Goal: Transaction & Acquisition: Purchase product/service

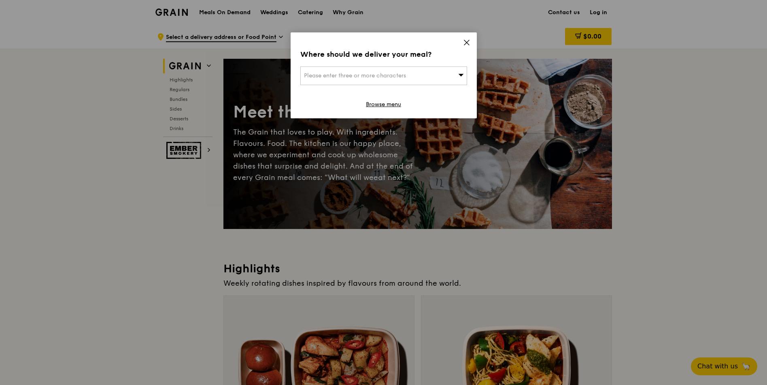
click at [462, 44] on div "Where should we deliver your meal? Please enter three or more characters Browse…" at bounding box center [384, 75] width 186 height 86
click at [467, 42] on icon at bounding box center [466, 42] width 5 height 5
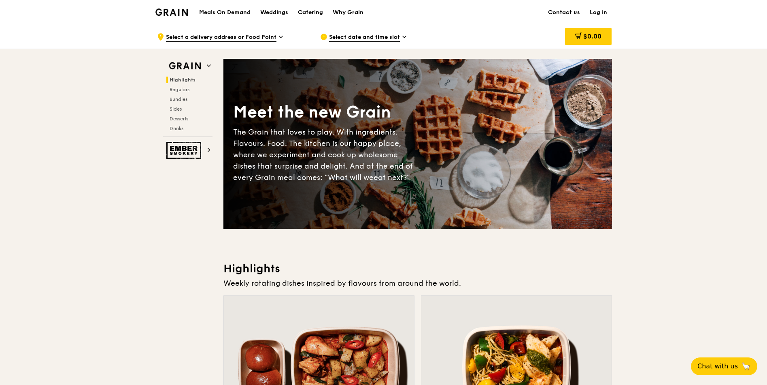
click at [399, 38] on span "Select date and time slot" at bounding box center [364, 37] width 71 height 9
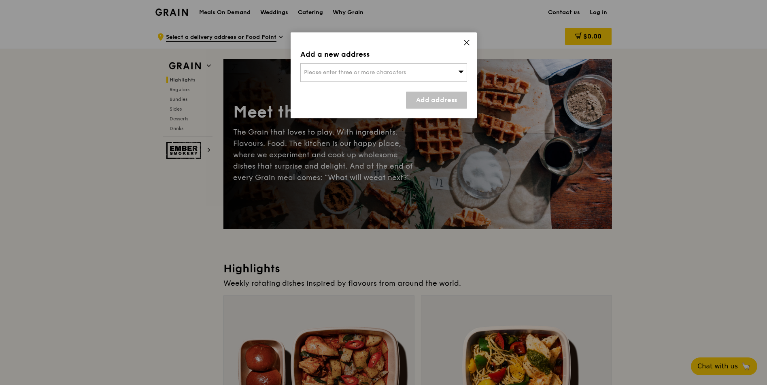
click at [457, 72] on div "Please enter three or more characters" at bounding box center [383, 72] width 167 height 19
click at [457, 72] on input "search" at bounding box center [384, 73] width 166 height 18
click at [381, 74] on input "search" at bounding box center [384, 73] width 166 height 18
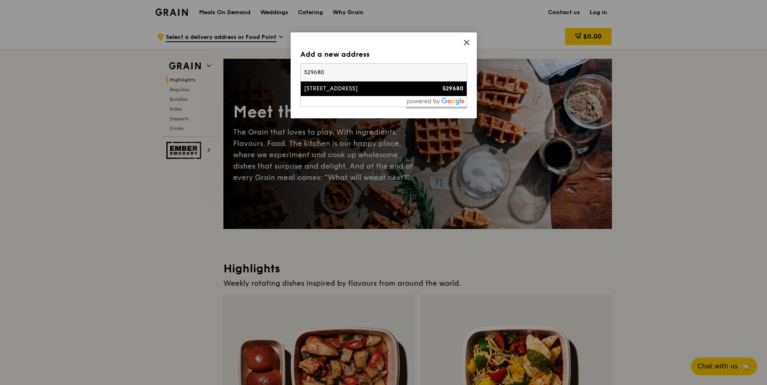
type input "529680"
click at [359, 91] on div "[STREET_ADDRESS]" at bounding box center [364, 89] width 120 height 8
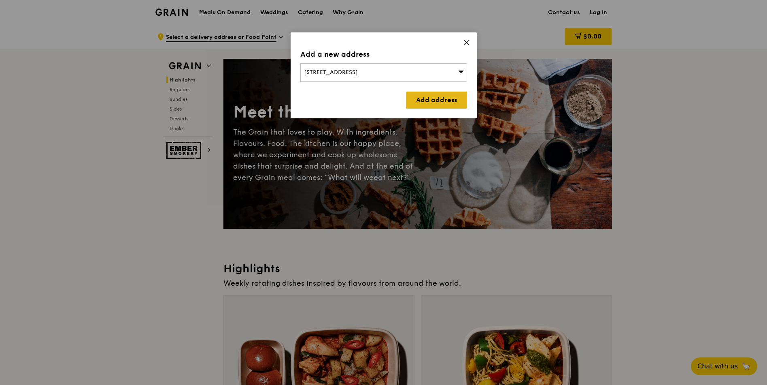
click at [410, 99] on link "Add address" at bounding box center [436, 99] width 61 height 17
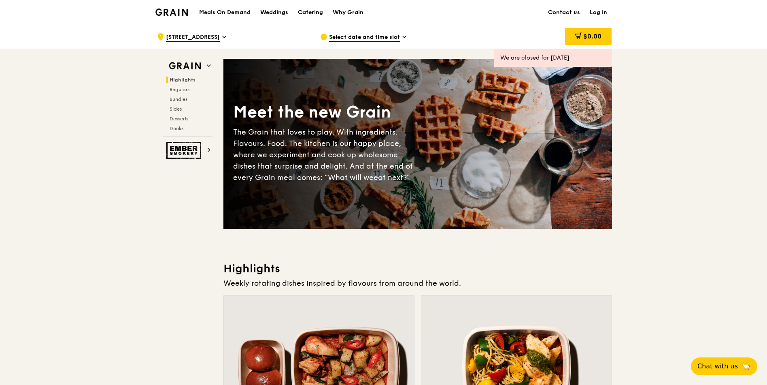
click at [401, 36] on div "Select date and time slot" at bounding box center [395, 37] width 150 height 24
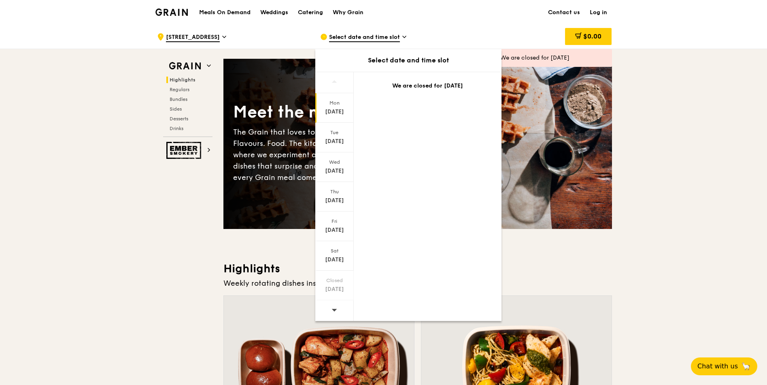
click at [335, 307] on icon at bounding box center [335, 309] width 6 height 6
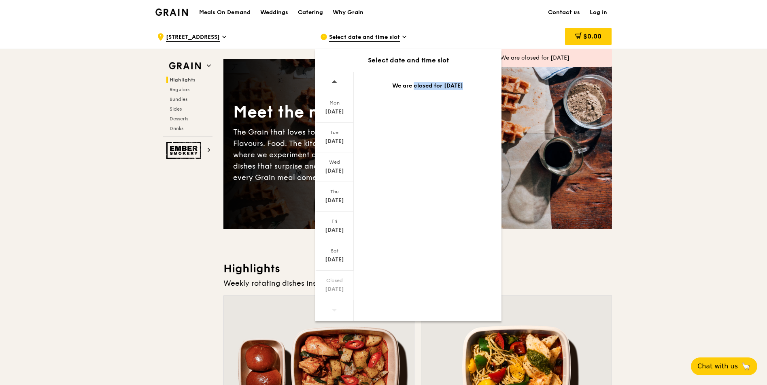
click at [335, 307] on icon at bounding box center [335, 309] width 6 height 6
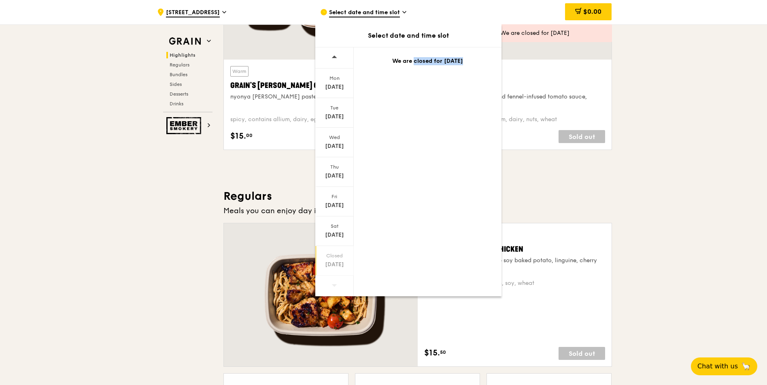
scroll to position [437, 0]
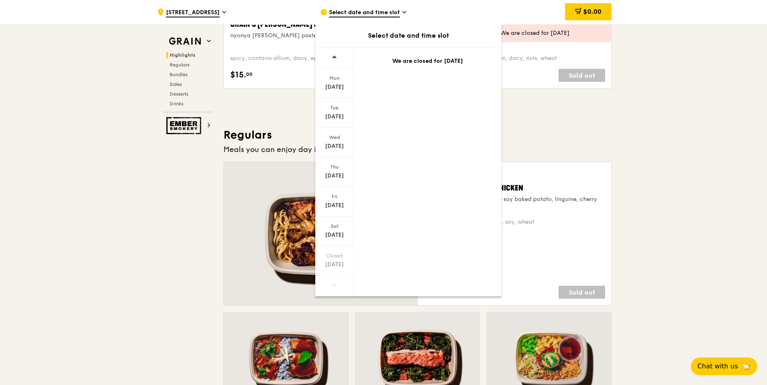
click at [356, 16] on span "Select date and time slot" at bounding box center [364, 13] width 71 height 9
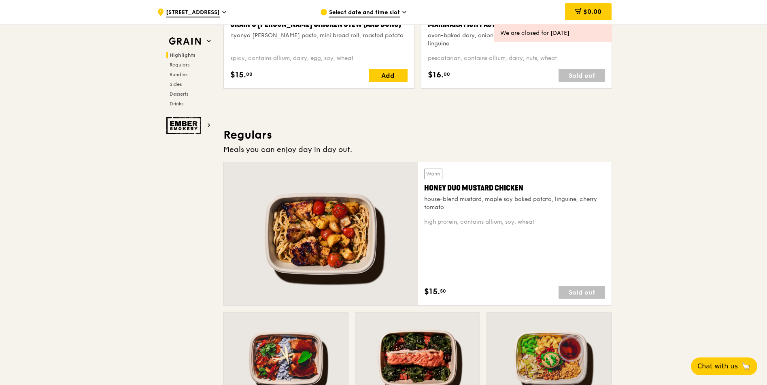
click at [356, 16] on span "Select date and time slot" at bounding box center [364, 13] width 71 height 9
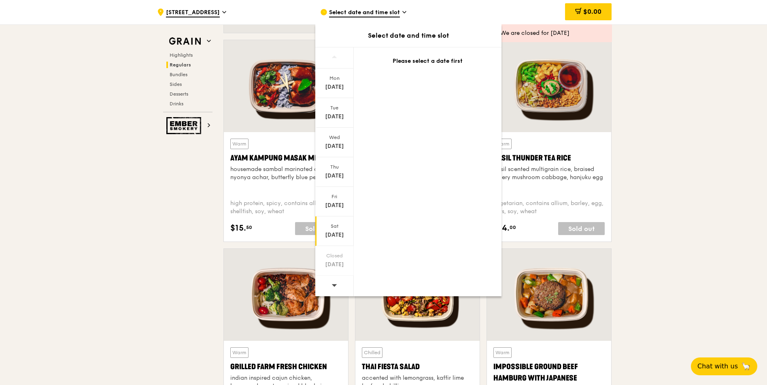
scroll to position [729, 0]
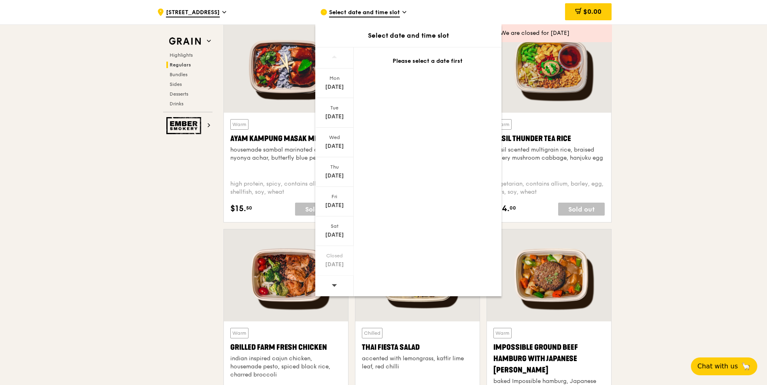
click at [334, 283] on icon at bounding box center [335, 285] width 6 height 6
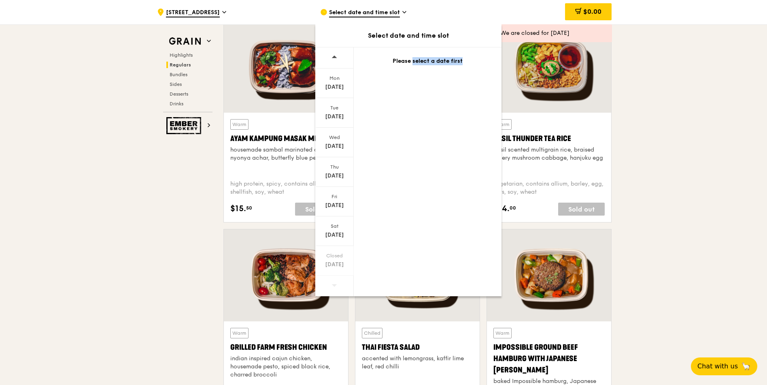
click at [334, 283] on icon at bounding box center [335, 285] width 6 height 6
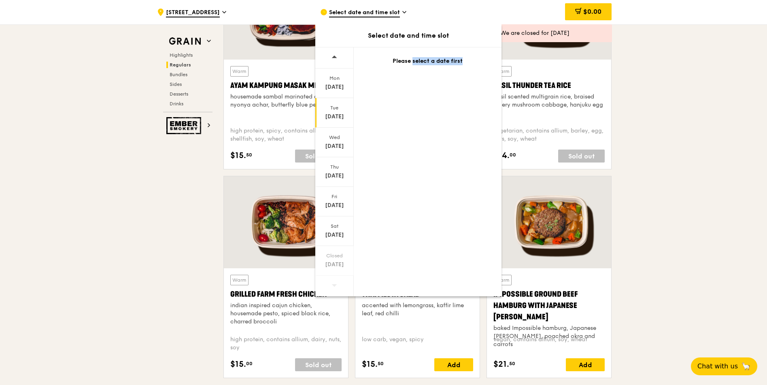
scroll to position [802, 0]
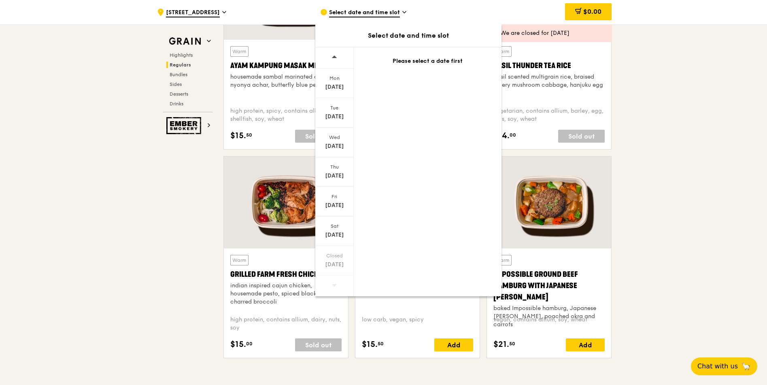
click at [332, 55] on icon at bounding box center [335, 57] width 6 height 6
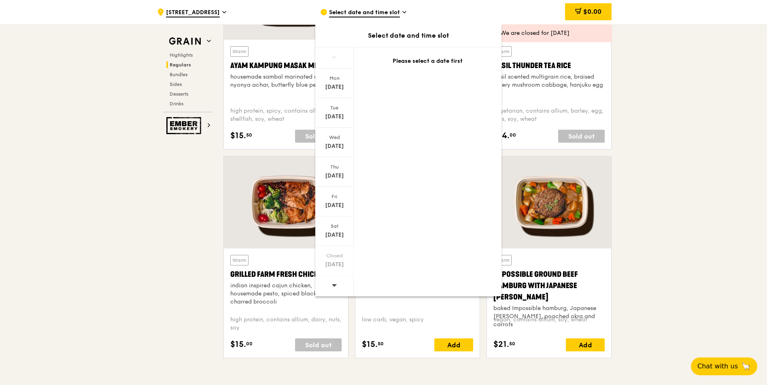
click at [332, 55] on icon at bounding box center [335, 57] width 6 height 6
click at [333, 287] on icon at bounding box center [335, 285] width 6 height 6
click at [332, 287] on icon at bounding box center [335, 285] width 6 height 6
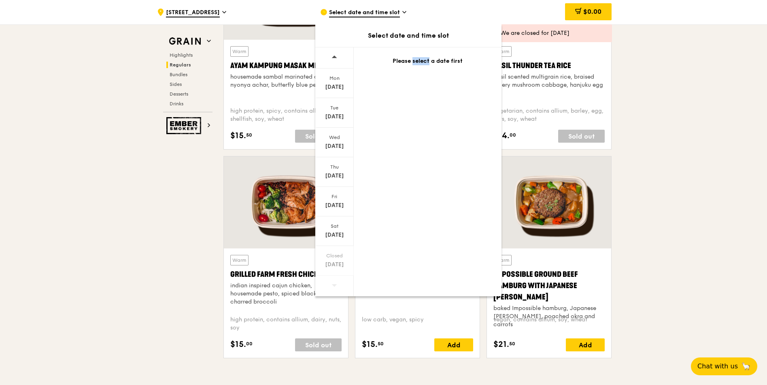
click at [332, 287] on icon at bounding box center [335, 285] width 6 height 6
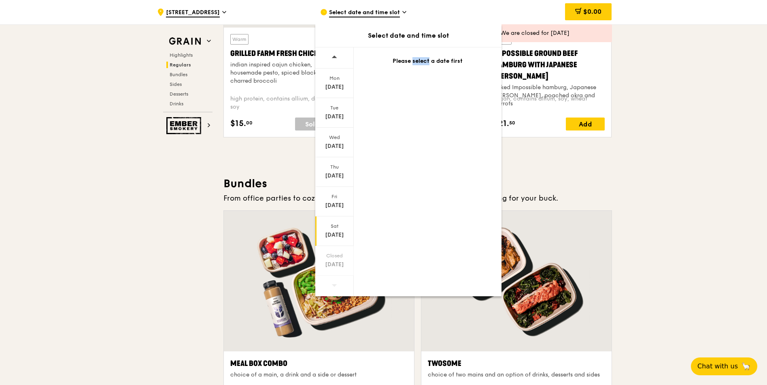
scroll to position [1093, 0]
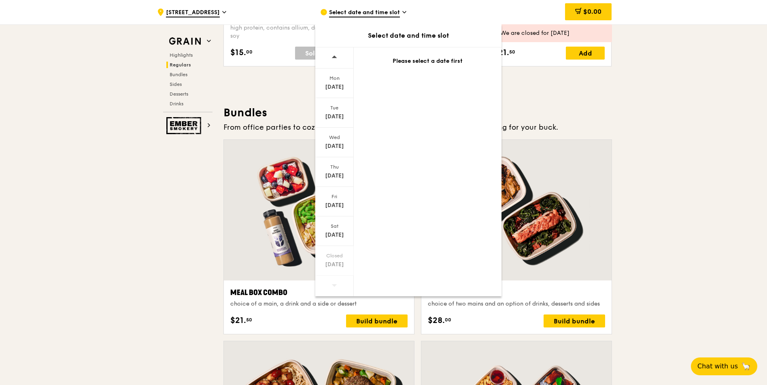
click at [332, 287] on icon at bounding box center [335, 285] width 6 height 6
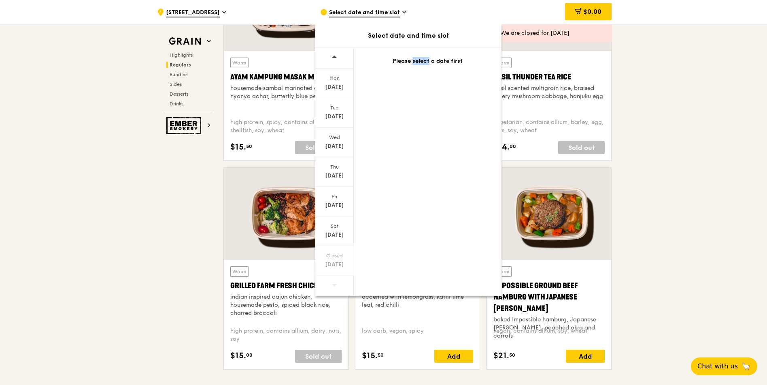
scroll to position [729, 0]
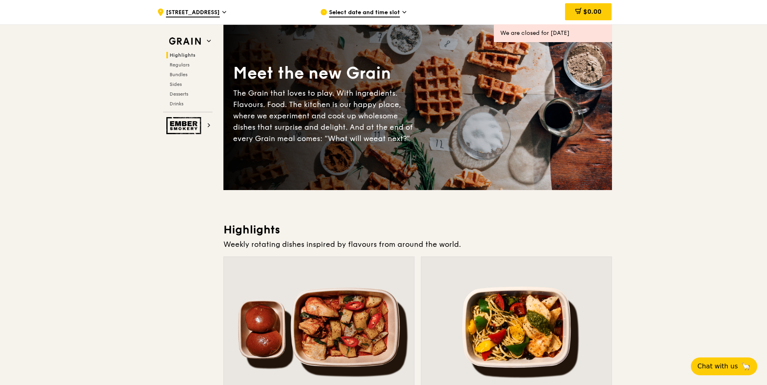
scroll to position [0, 0]
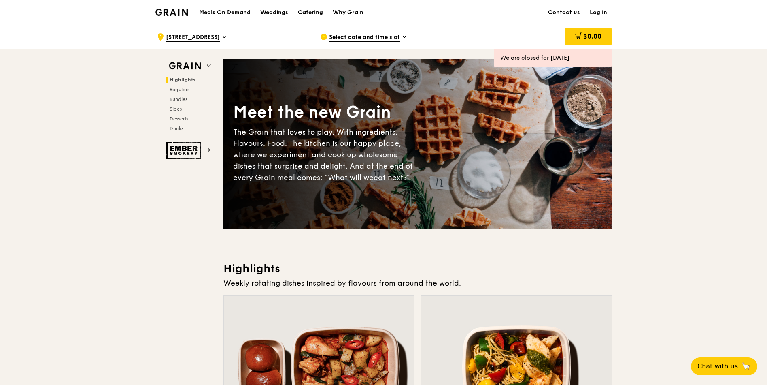
click at [401, 36] on div "Select date and time slot" at bounding box center [395, 37] width 150 height 24
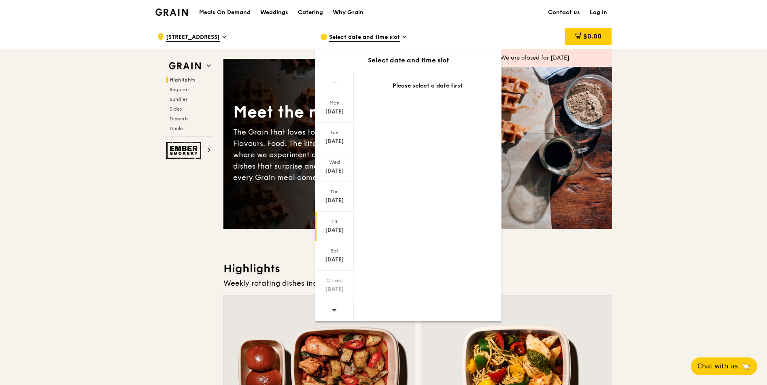
click at [336, 227] on div "[DATE]" at bounding box center [335, 230] width 36 height 8
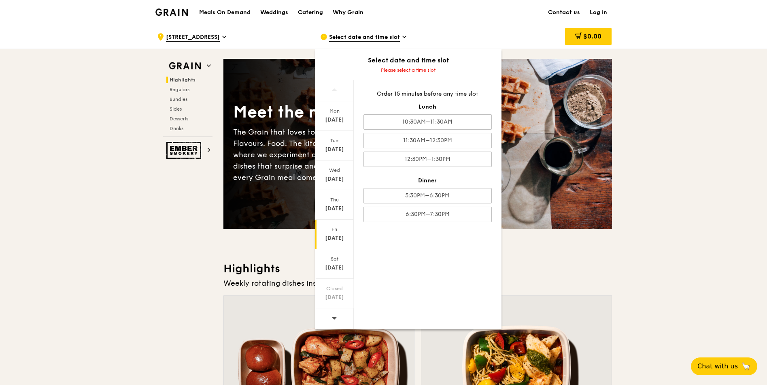
click at [331, 319] on div at bounding box center [334, 318] width 38 height 21
click at [337, 318] on icon at bounding box center [335, 318] width 6 height 6
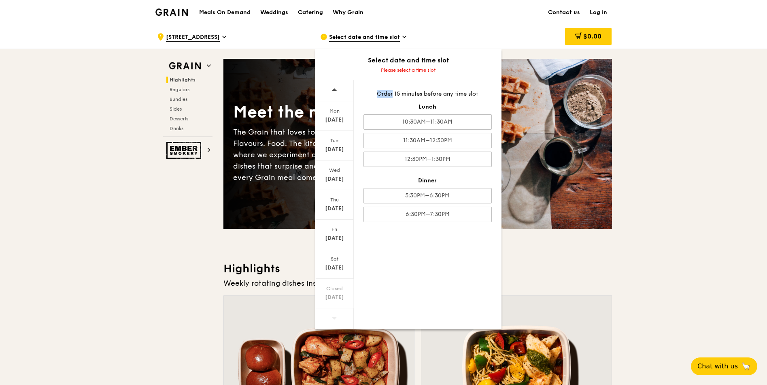
click at [337, 318] on icon at bounding box center [335, 318] width 6 height 6
click at [370, 39] on span "Select date and time slot" at bounding box center [364, 37] width 71 height 9
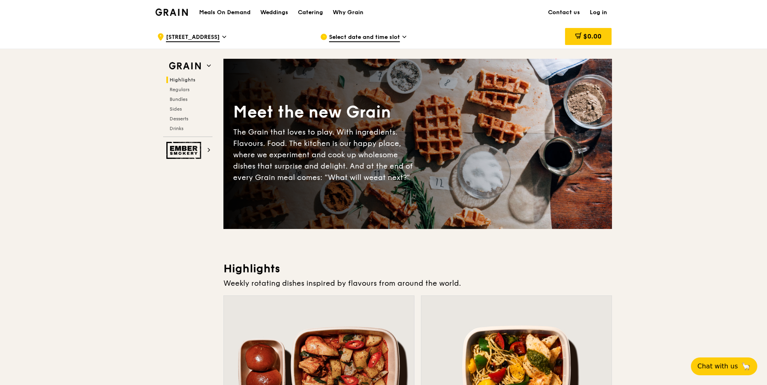
click at [370, 39] on span "Select date and time slot" at bounding box center [364, 37] width 71 height 9
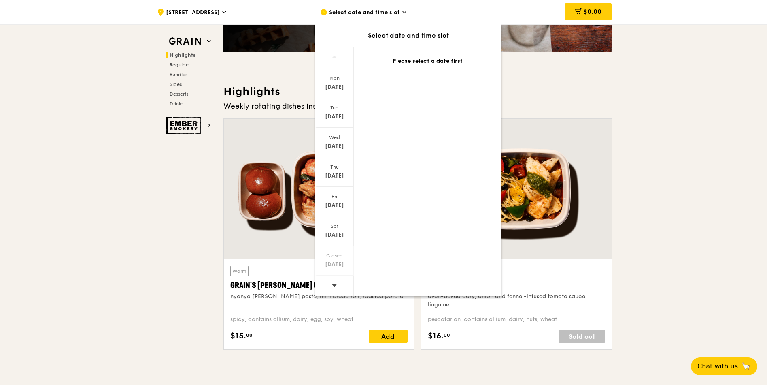
scroll to position [219, 0]
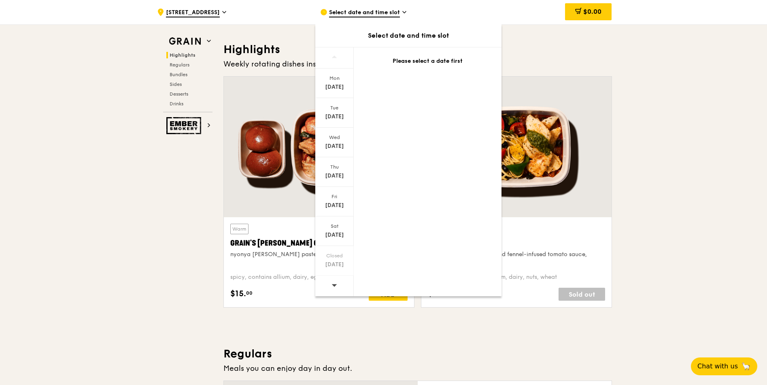
click at [335, 283] on icon at bounding box center [335, 285] width 6 height 6
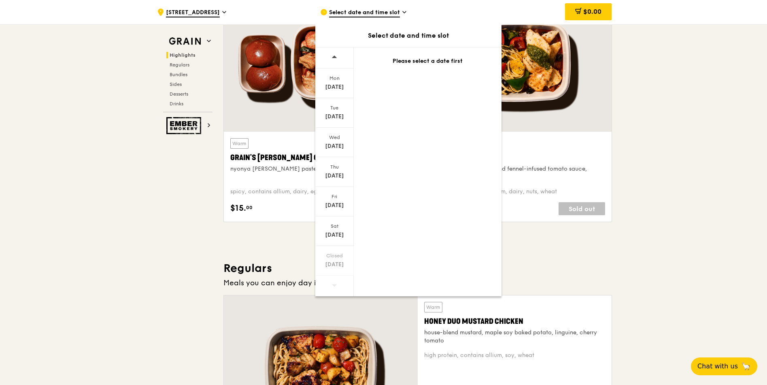
scroll to position [437, 0]
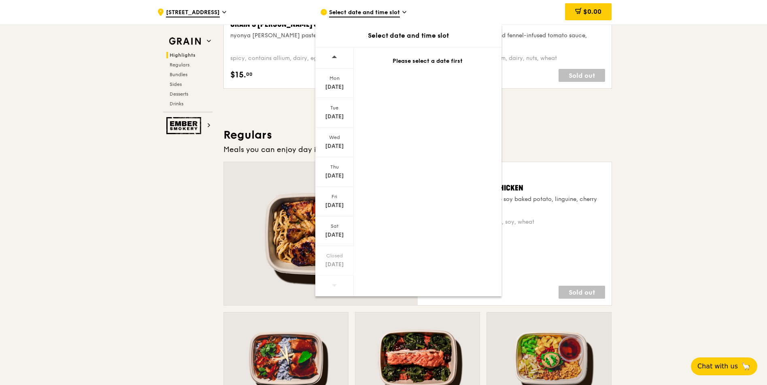
click at [336, 284] on icon at bounding box center [334, 285] width 5 height 2
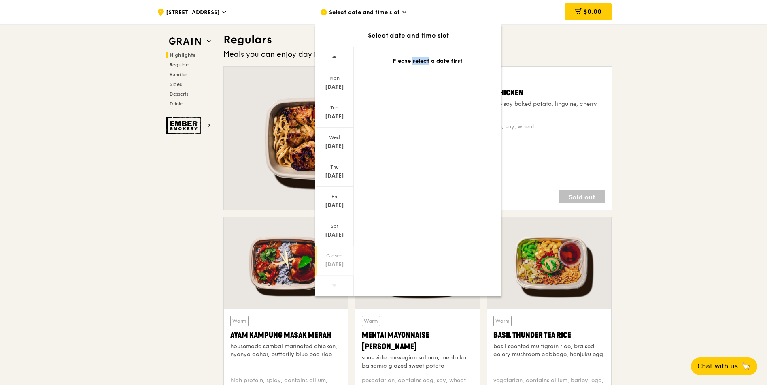
scroll to position [729, 0]
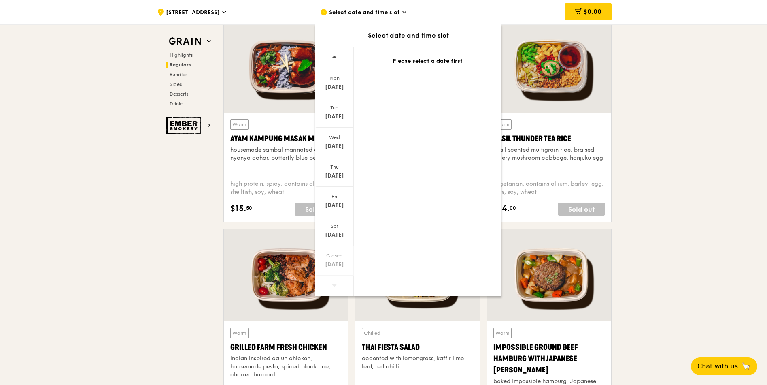
click at [458, 62] on div "Please select a date first" at bounding box center [428, 61] width 128 height 8
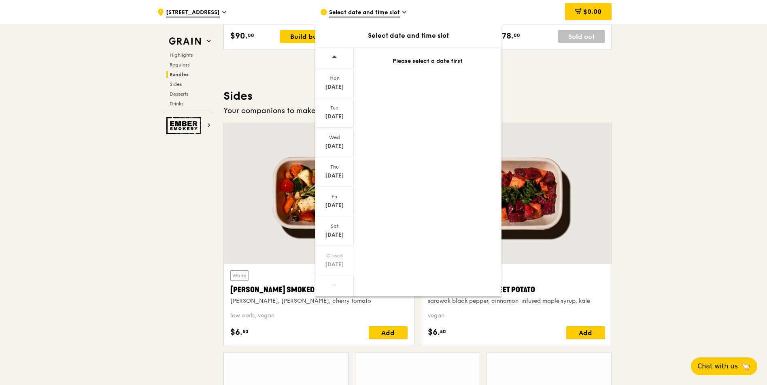
scroll to position [1749, 0]
